Goal: Task Accomplishment & Management: Use online tool/utility

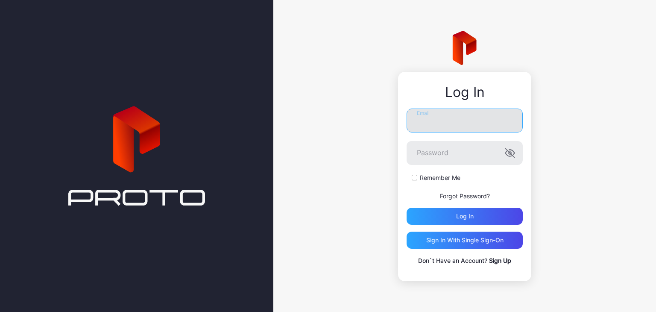
click at [471, 119] on input "Email" at bounding box center [465, 120] width 116 height 24
type input "**********"
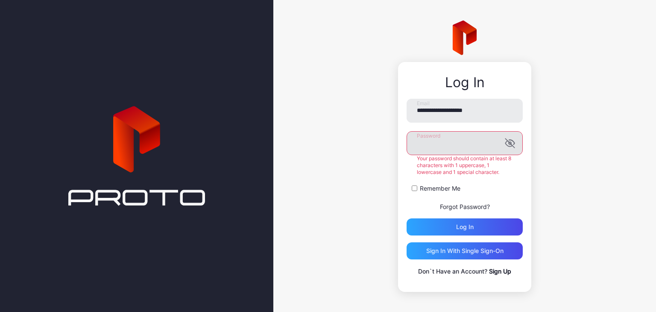
click at [515, 154] on label "Password" at bounding box center [465, 143] width 116 height 24
click at [505, 143] on icon "button" at bounding box center [510, 143] width 10 height 10
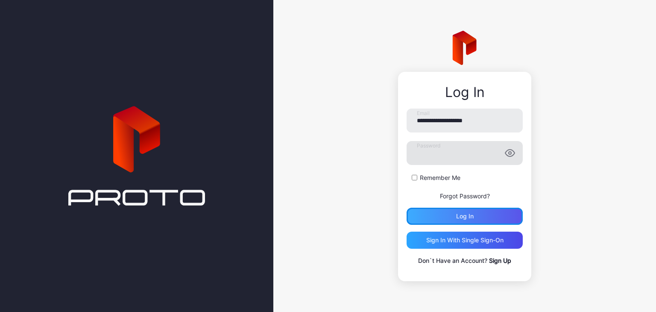
click at [463, 219] on div "Log in" at bounding box center [465, 216] width 116 height 17
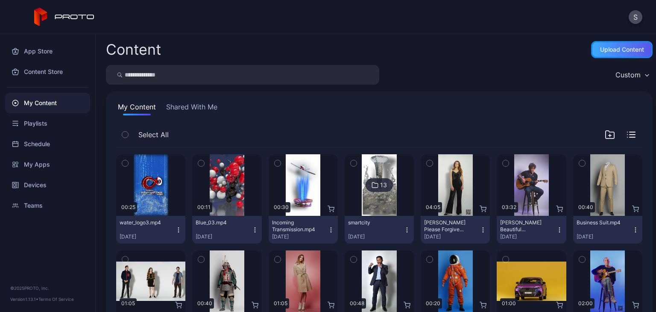
click at [615, 51] on div "Upload Content" at bounding box center [622, 49] width 44 height 7
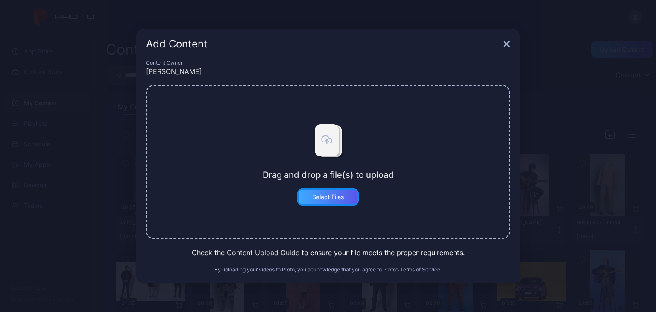
click at [333, 195] on div "Select Files" at bounding box center [328, 196] width 32 height 7
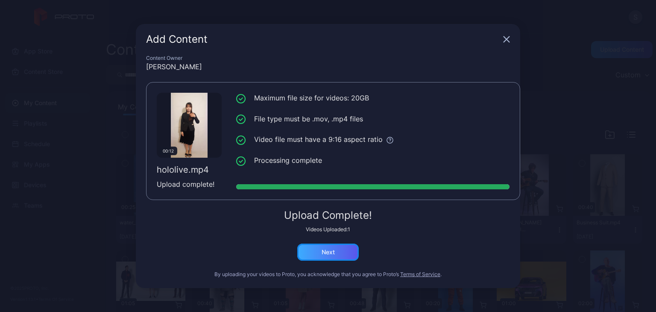
click at [322, 255] on div "Next" at bounding box center [327, 251] width 61 height 17
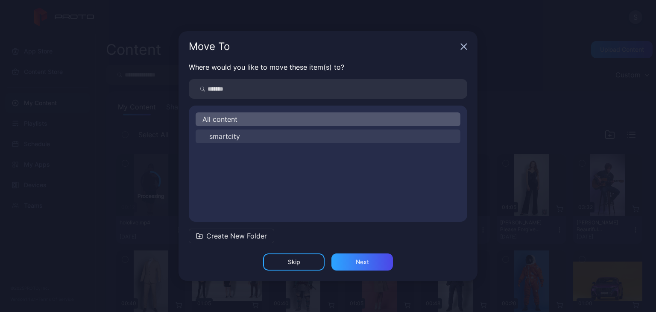
click at [307, 135] on button "smartcity" at bounding box center [328, 136] width 265 height 14
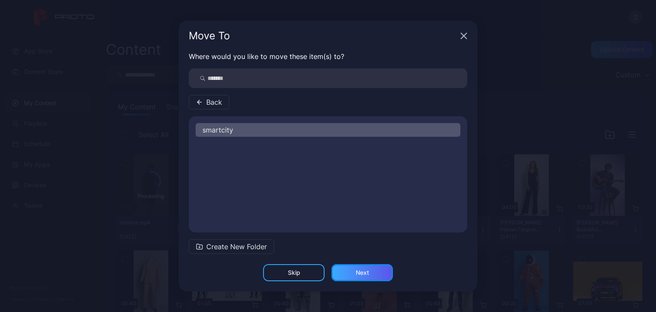
click at [363, 269] on div "Next" at bounding box center [362, 272] width 13 height 7
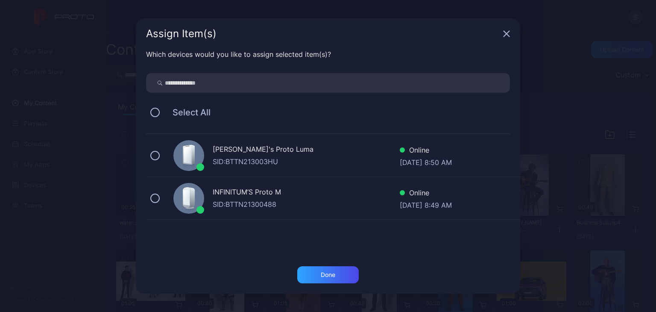
click at [197, 151] on div at bounding box center [188, 155] width 31 height 31
click at [331, 272] on div "Done" at bounding box center [328, 274] width 15 height 7
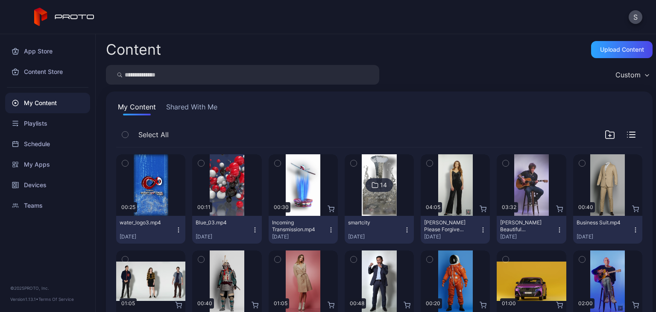
click at [380, 183] on div "14" at bounding box center [383, 185] width 7 height 8
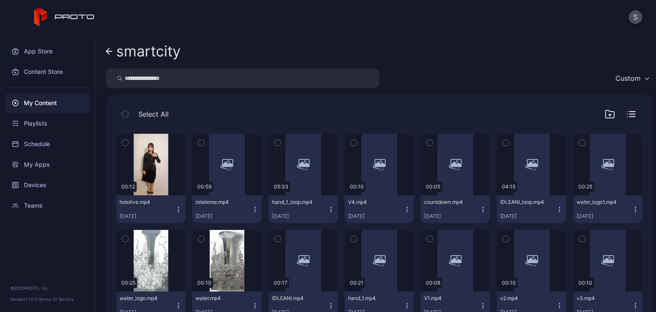
click at [178, 206] on icon "button" at bounding box center [178, 209] width 7 height 7
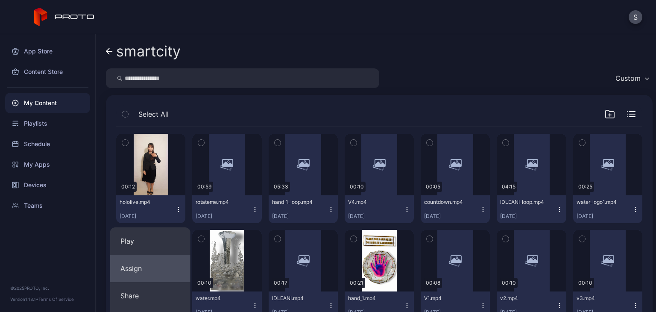
click at [132, 265] on button "Assign" at bounding box center [150, 268] width 80 height 27
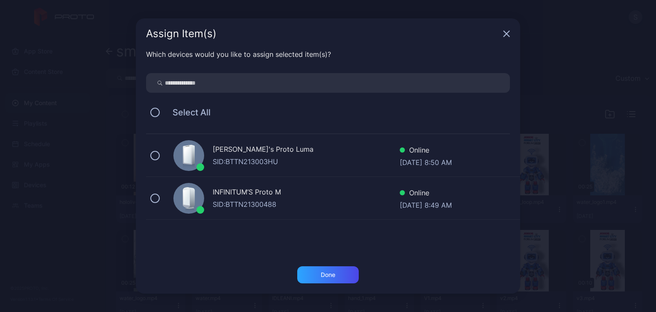
click at [243, 156] on div "SID: BTTN213003HU" at bounding box center [306, 161] width 187 height 10
click at [328, 272] on div "Done" at bounding box center [328, 274] width 15 height 7
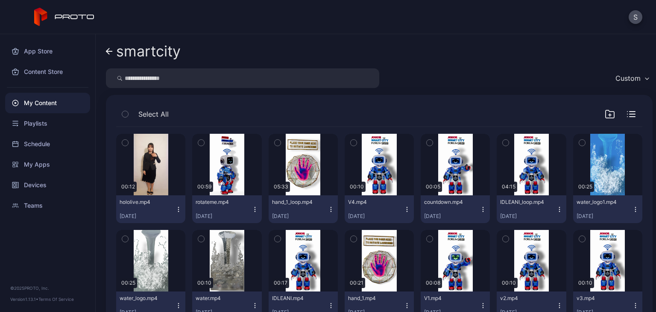
click at [179, 207] on icon "button" at bounding box center [179, 207] width 0 height 0
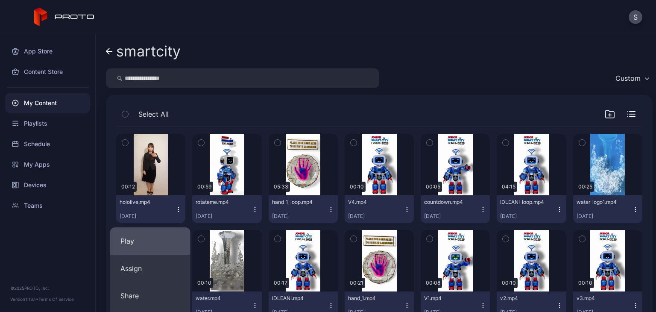
click at [167, 236] on button "Play" at bounding box center [150, 240] width 80 height 27
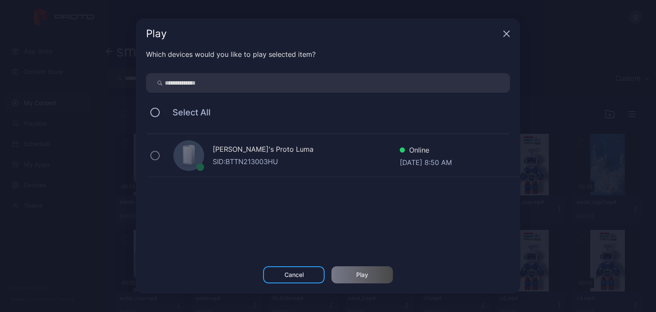
click at [239, 151] on div "[PERSON_NAME]'s Proto Luma" at bounding box center [306, 150] width 187 height 12
click at [285, 276] on div "Cancel" at bounding box center [293, 274] width 19 height 7
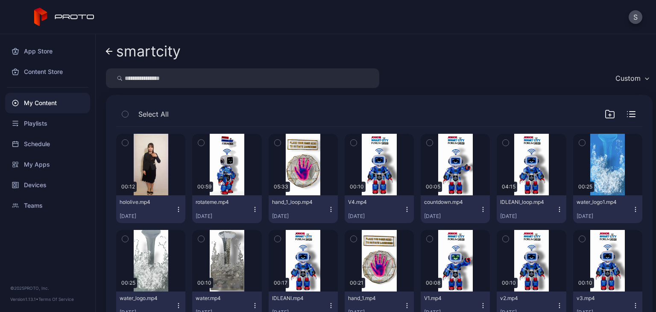
click at [285, 276] on div "Preview" at bounding box center [303, 260] width 69 height 61
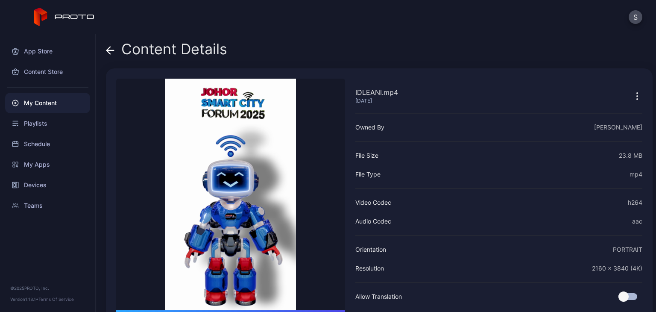
click at [108, 51] on icon at bounding box center [108, 50] width 3 height 7
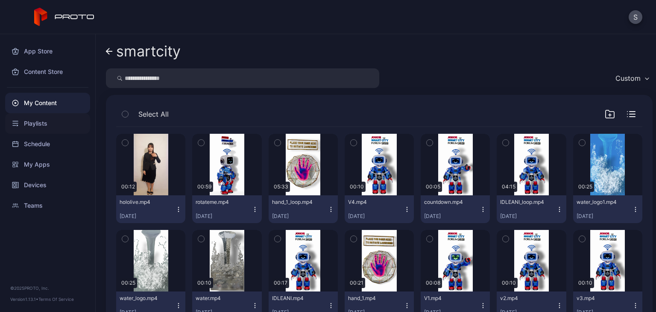
click at [61, 122] on div "Playlists" at bounding box center [47, 123] width 85 height 20
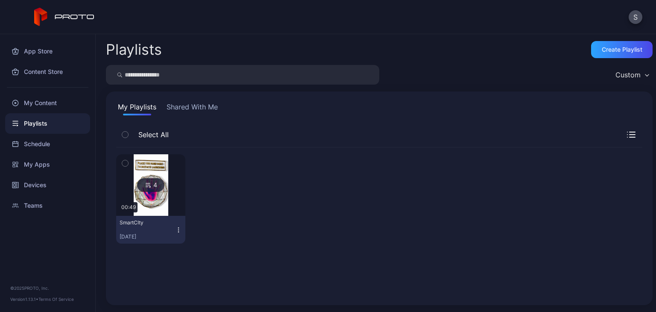
click at [152, 183] on div "4" at bounding box center [150, 185] width 27 height 14
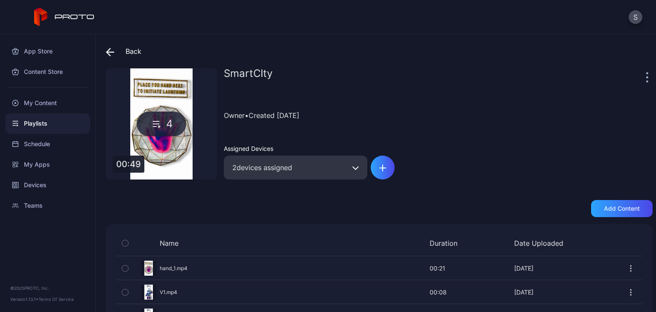
click at [111, 53] on icon at bounding box center [110, 52] width 9 height 9
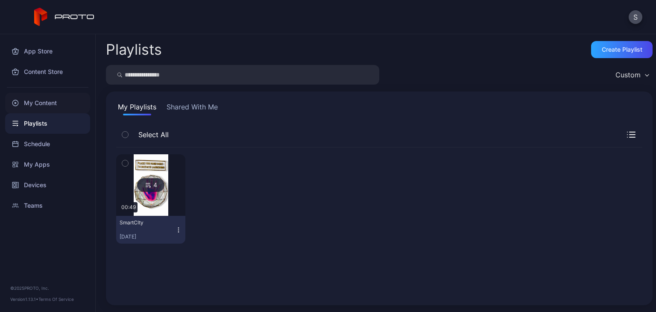
click at [53, 101] on div "My Content" at bounding box center [47, 103] width 85 height 20
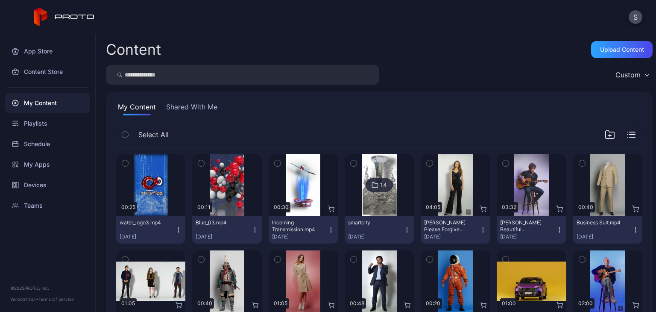
click at [179, 227] on icon "button" at bounding box center [178, 229] width 7 height 7
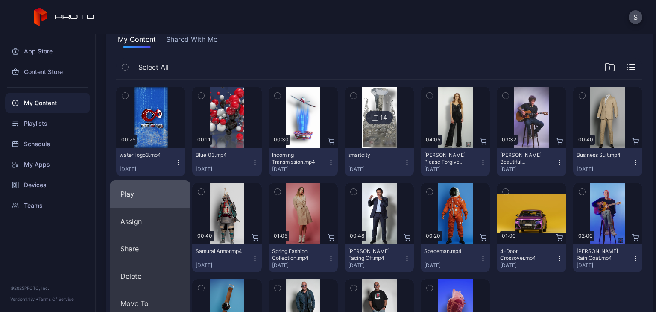
scroll to position [85, 0]
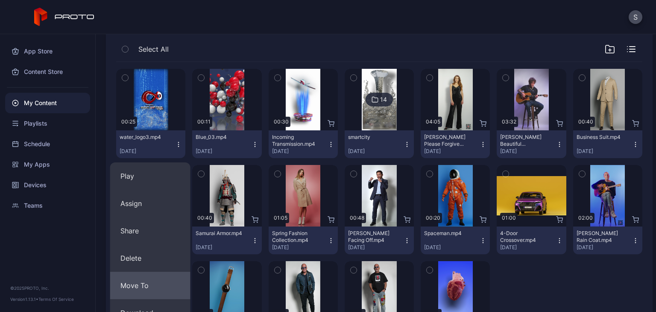
click at [161, 279] on button "Move To" at bounding box center [150, 285] width 80 height 27
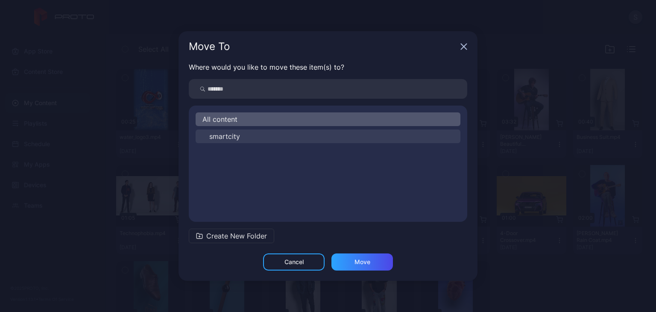
click at [231, 136] on span "smartcity" at bounding box center [224, 136] width 31 height 10
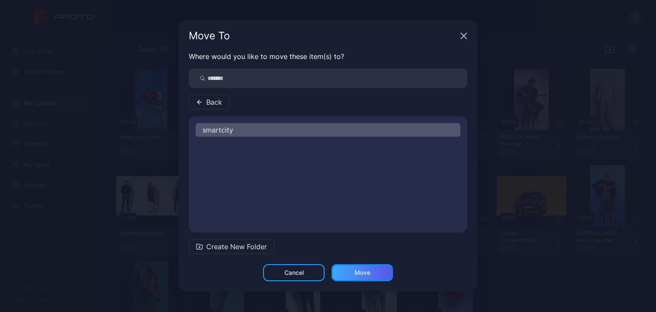
click at [362, 273] on div "Move" at bounding box center [362, 272] width 16 height 7
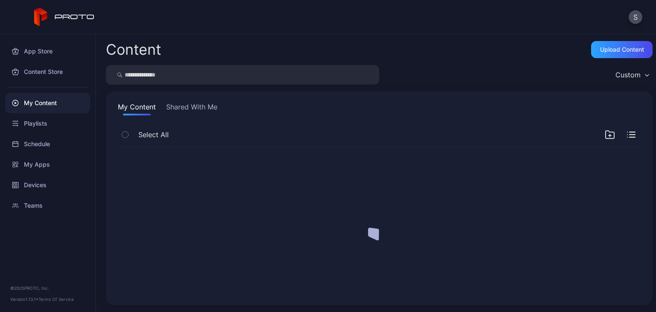
scroll to position [0, 0]
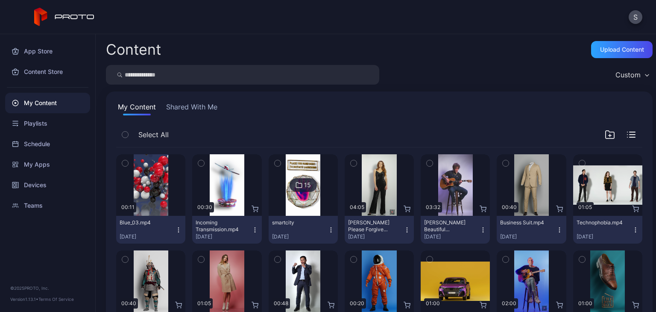
click at [178, 229] on icon "button" at bounding box center [178, 229] width 7 height 7
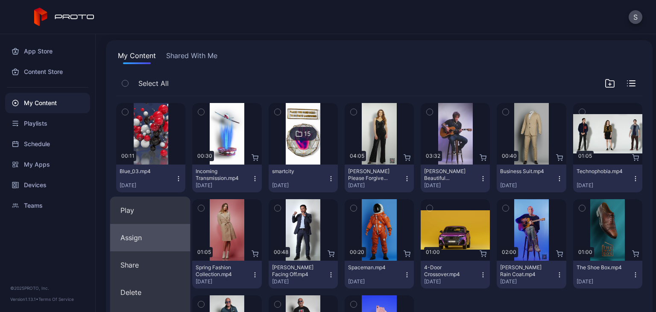
scroll to position [68, 0]
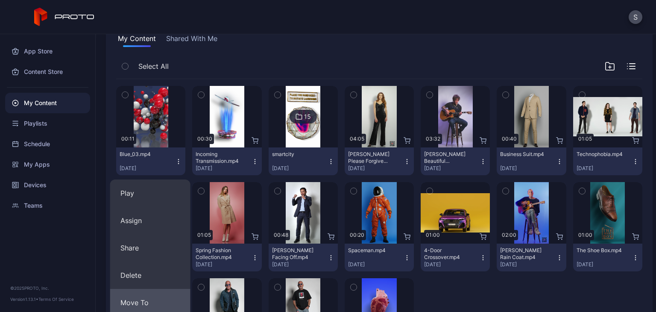
click at [154, 302] on button "Move To" at bounding box center [150, 302] width 80 height 27
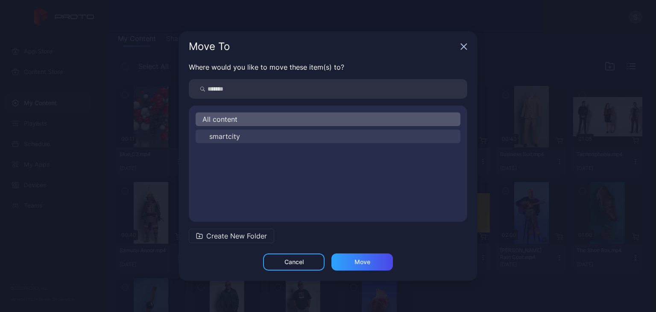
click at [263, 137] on button "smartcity" at bounding box center [328, 136] width 265 height 14
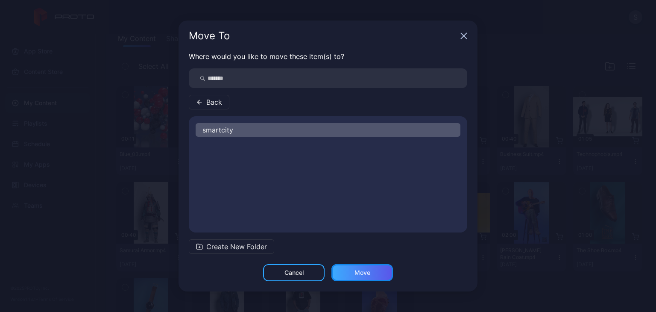
click at [348, 269] on div "Move" at bounding box center [361, 272] width 61 height 17
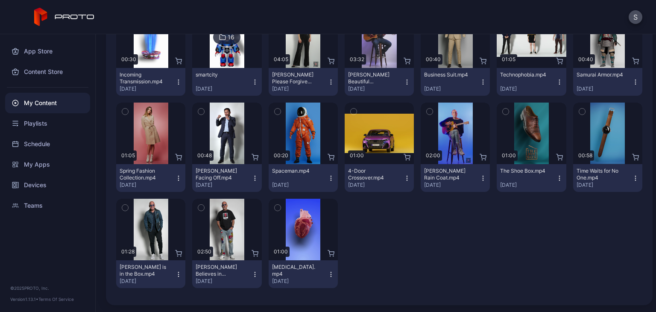
scroll to position [0, 0]
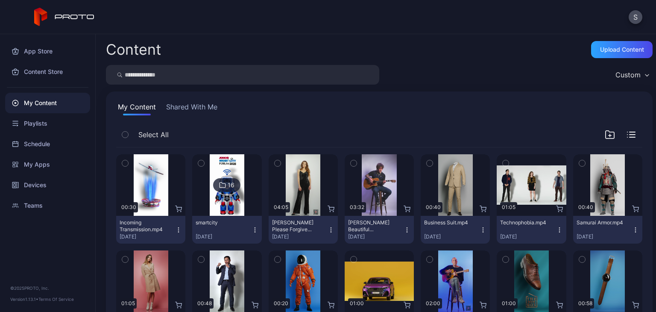
click at [252, 227] on icon "button" at bounding box center [255, 229] width 7 height 7
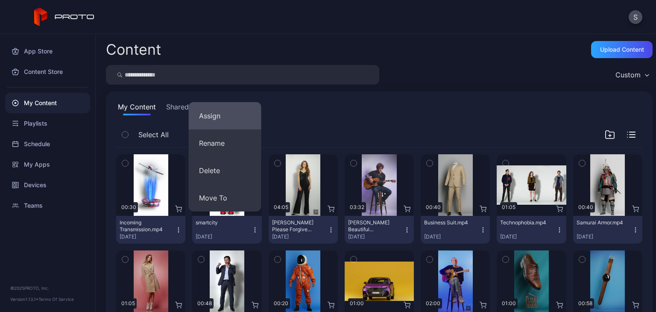
click at [236, 120] on button "Assign" at bounding box center [225, 115] width 73 height 27
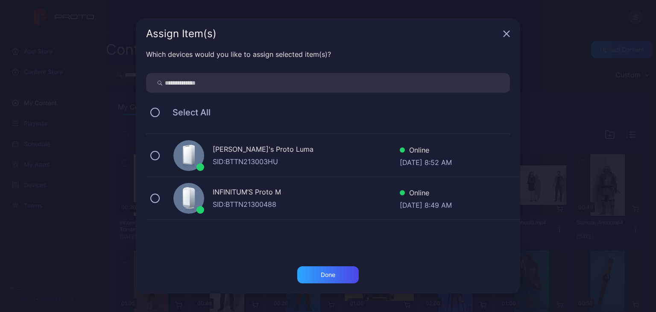
click at [241, 154] on div "[PERSON_NAME]'s Proto Luma" at bounding box center [306, 150] width 187 height 12
click at [335, 273] on div "Done" at bounding box center [327, 274] width 61 height 17
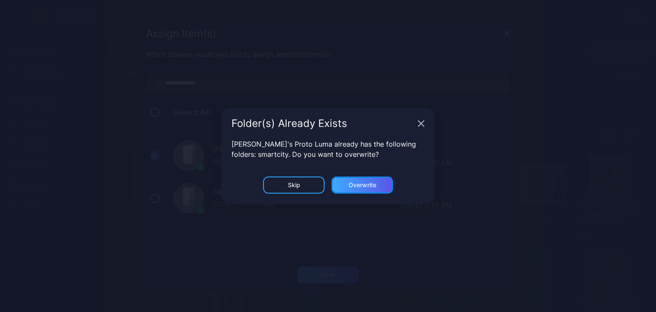
click at [363, 185] on div "Overwrite" at bounding box center [362, 185] width 28 height 7
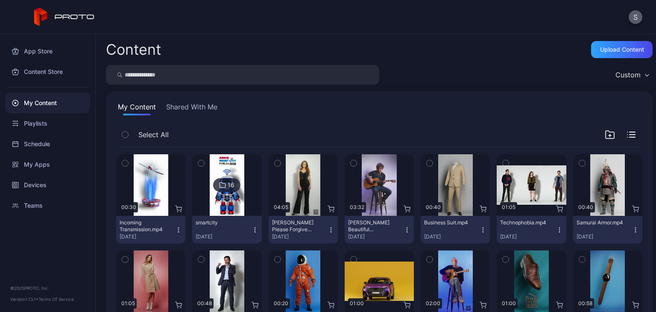
click at [637, 16] on button "S" at bounding box center [636, 17] width 14 height 14
